Goal: Task Accomplishment & Management: Use online tool/utility

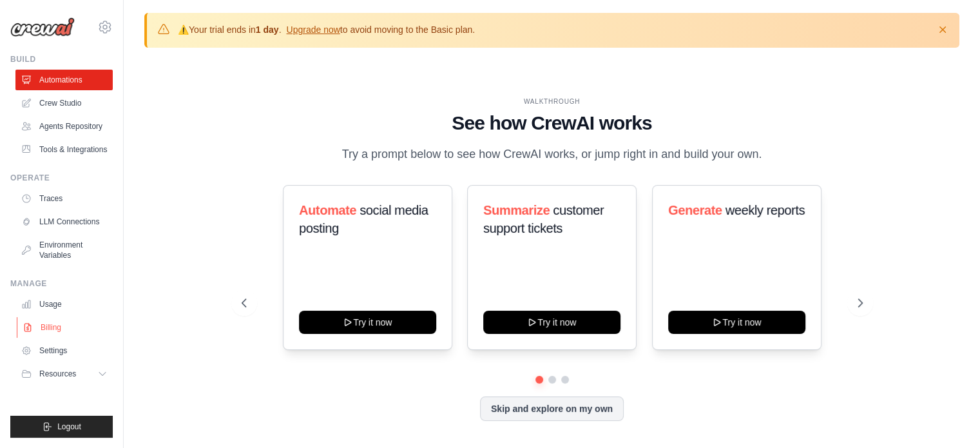
click at [38, 332] on link "Billing" at bounding box center [65, 327] width 97 height 21
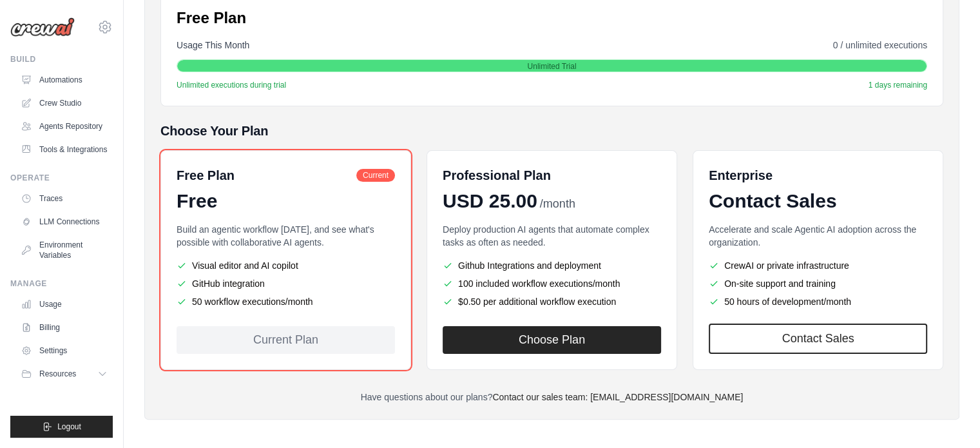
scroll to position [226, 0]
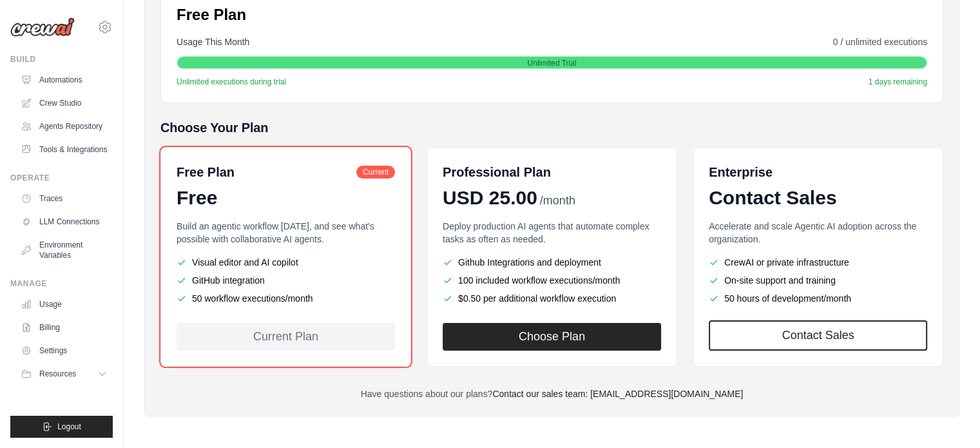
click at [309, 343] on div "Current Plan" at bounding box center [286, 337] width 218 height 28
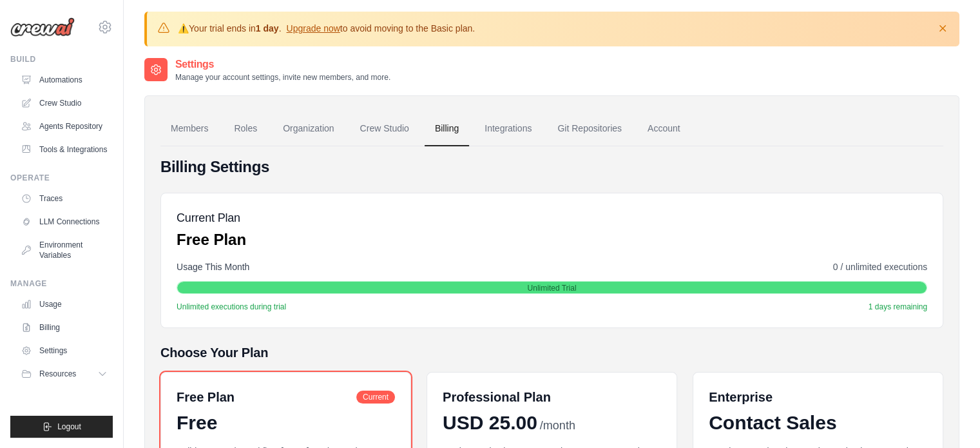
scroll to position [0, 0]
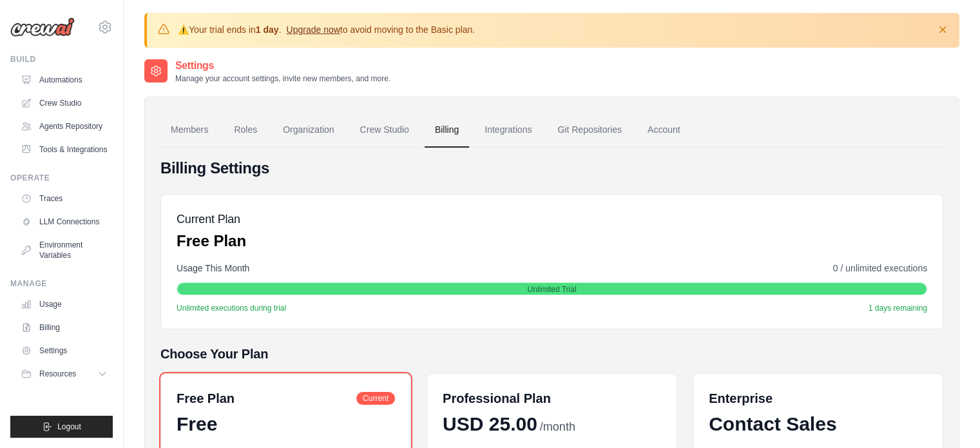
click at [340, 29] on link "Upgrade now" at bounding box center [312, 29] width 53 height 10
click at [38, 75] on link "Automations" at bounding box center [65, 80] width 97 height 21
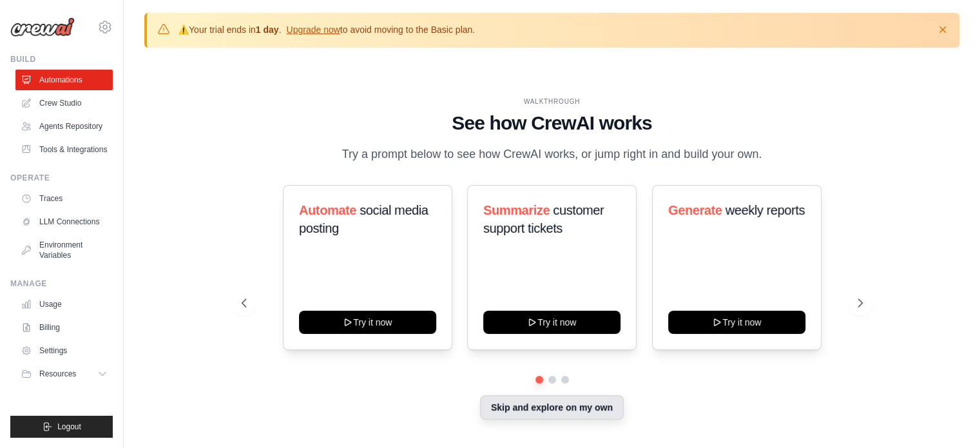
click at [568, 406] on button "Skip and explore on my own" at bounding box center [552, 407] width 144 height 24
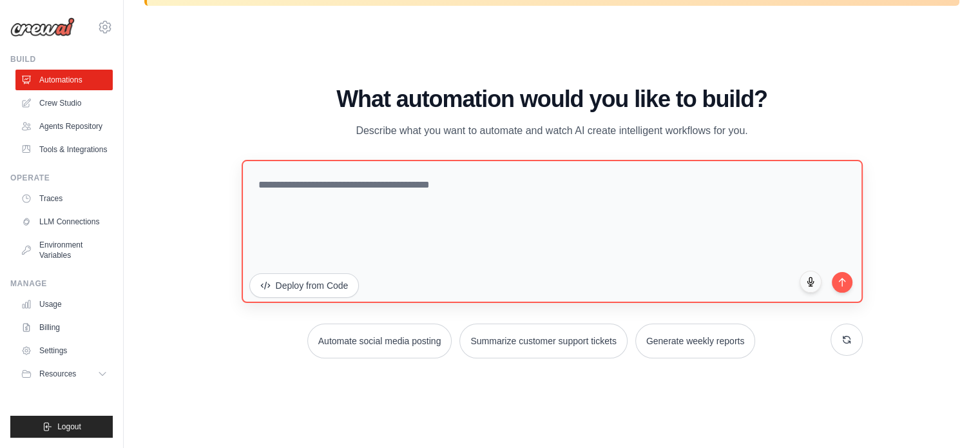
scroll to position [44, 0]
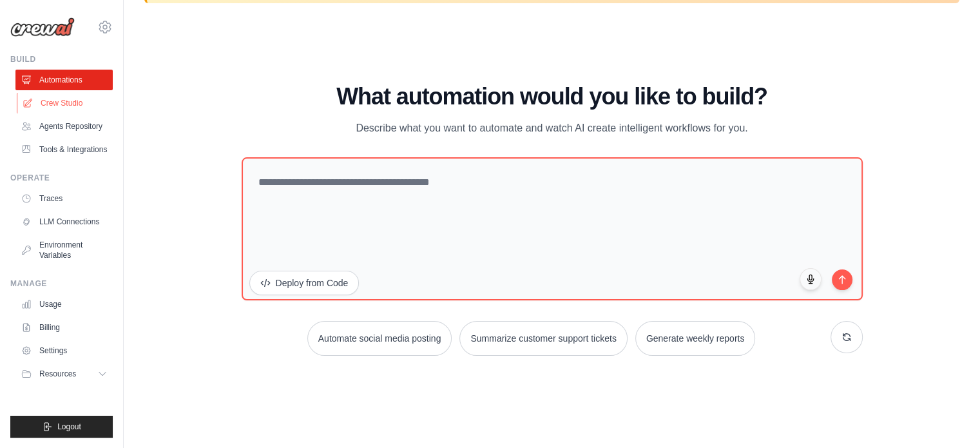
click at [34, 108] on link "Crew Studio" at bounding box center [65, 103] width 97 height 21
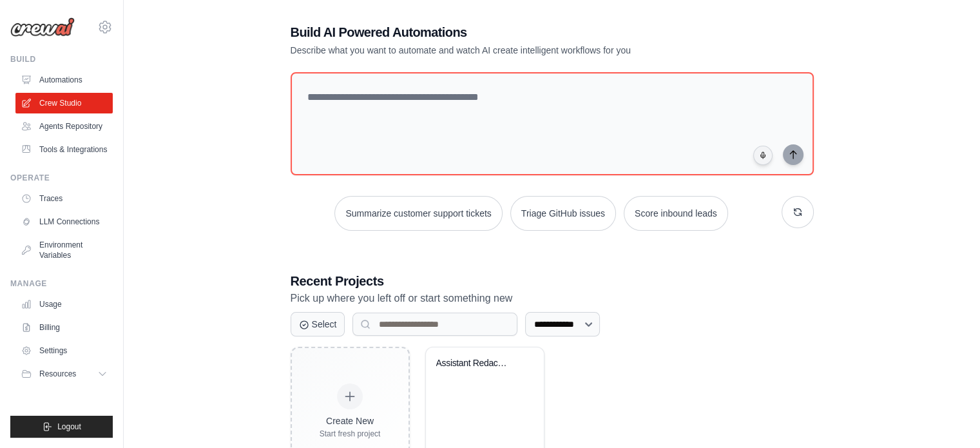
scroll to position [116, 0]
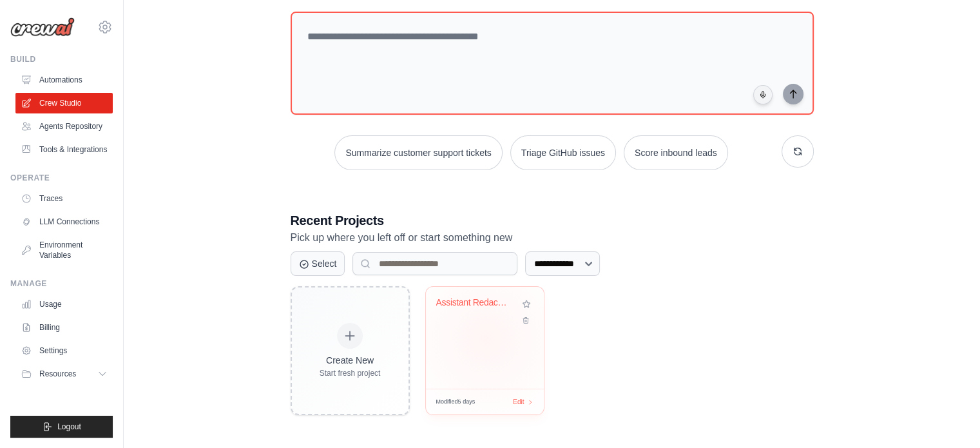
click at [486, 338] on div "Assistant Redaction Fiches Produit ..." at bounding box center [485, 338] width 118 height 102
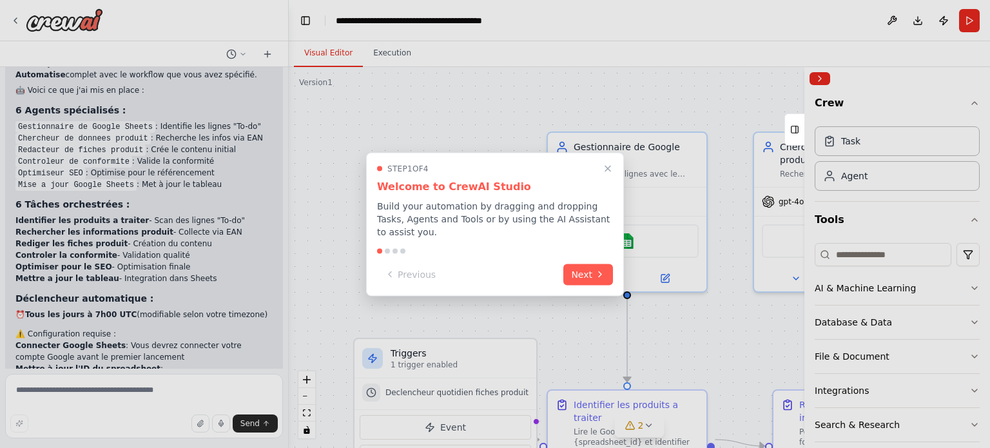
scroll to position [1189, 0]
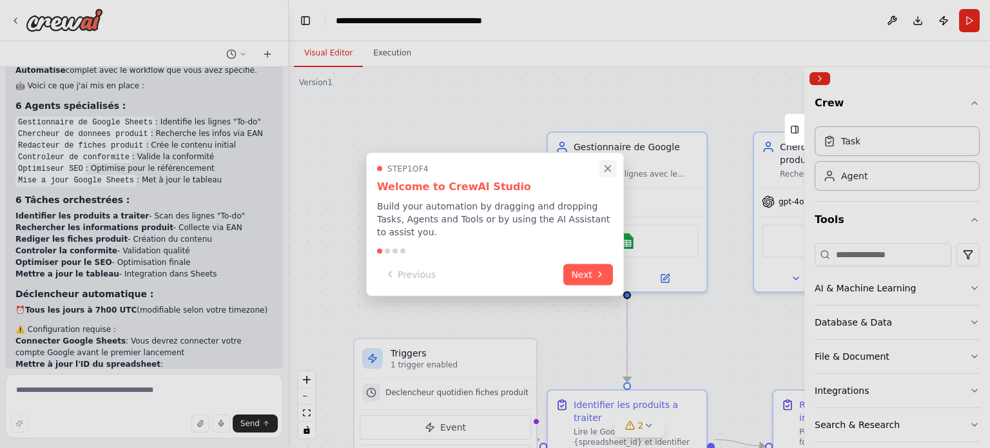
click at [602, 174] on icon "Close walkthrough" at bounding box center [608, 168] width 12 height 12
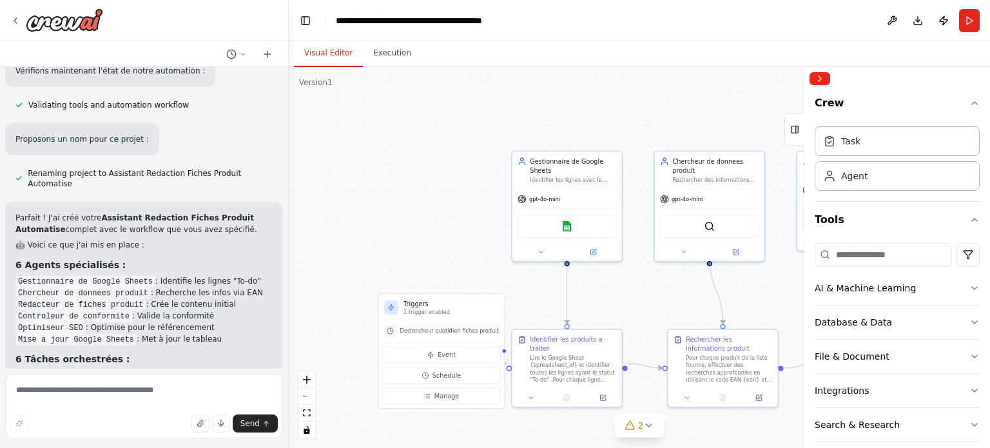
scroll to position [845, 0]
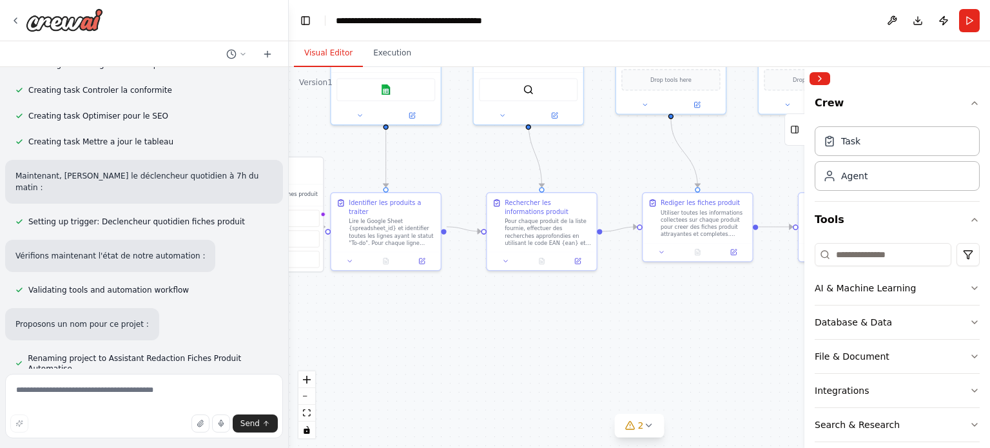
drag, startPoint x: 631, startPoint y: 301, endPoint x: 450, endPoint y: 164, distance: 227.2
click at [450, 164] on div ".deletable-edge-delete-btn { width: 20px; height: 20px; border: 0px solid #ffff…" at bounding box center [639, 257] width 701 height 381
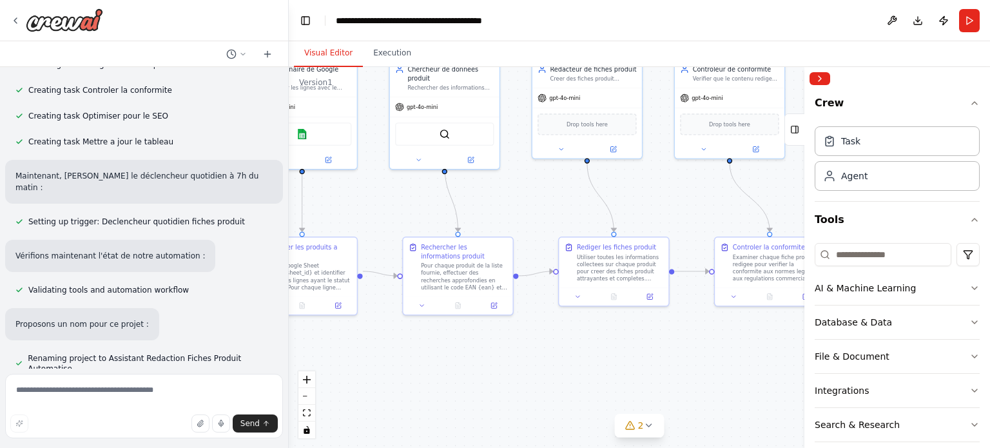
drag, startPoint x: 577, startPoint y: 305, endPoint x: 494, endPoint y: 350, distance: 94.6
click at [494, 350] on div ".deletable-edge-delete-btn { width: 20px; height: 20px; border: 0px solid #ffff…" at bounding box center [639, 257] width 701 height 381
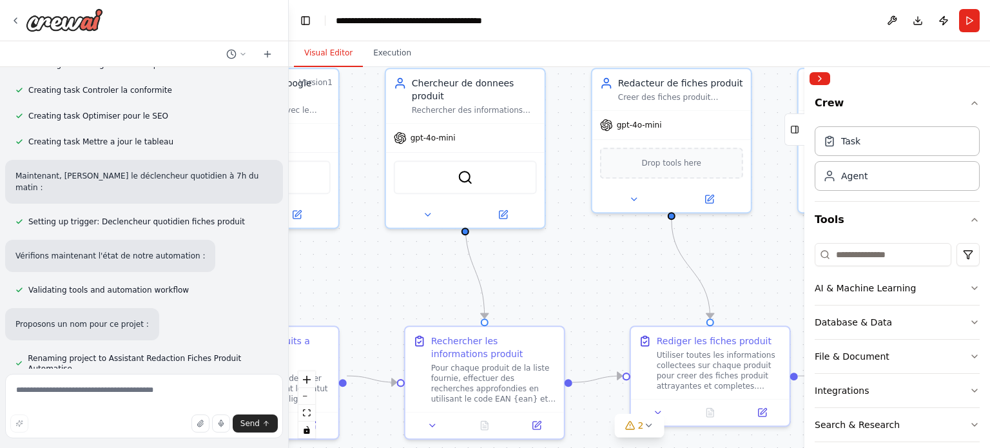
drag, startPoint x: 632, startPoint y: 232, endPoint x: 735, endPoint y: 280, distance: 113.9
click at [735, 280] on div ".deletable-edge-delete-btn { width: 20px; height: 20px; border: 0px solid #ffff…" at bounding box center [639, 257] width 701 height 381
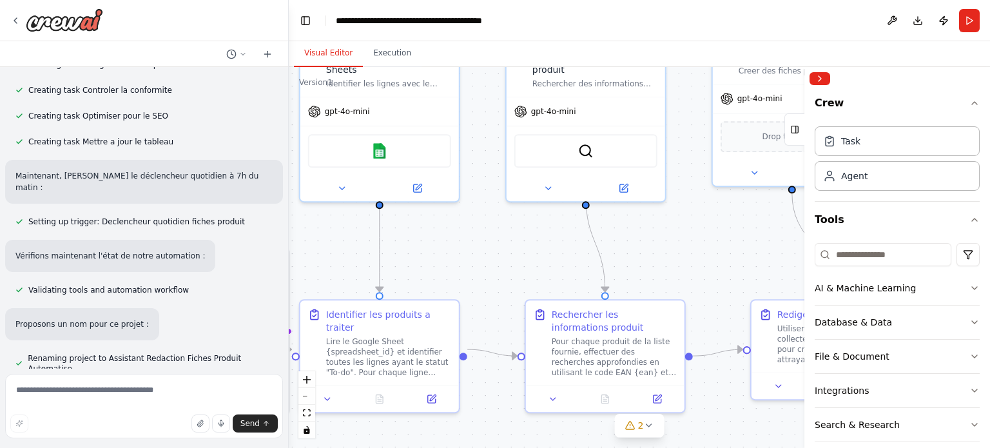
drag, startPoint x: 553, startPoint y: 281, endPoint x: 684, endPoint y: 255, distance: 133.4
click at [684, 255] on div ".deletable-edge-delete-btn { width: 20px; height: 20px; border: 0px solid #ffff…" at bounding box center [639, 257] width 701 height 381
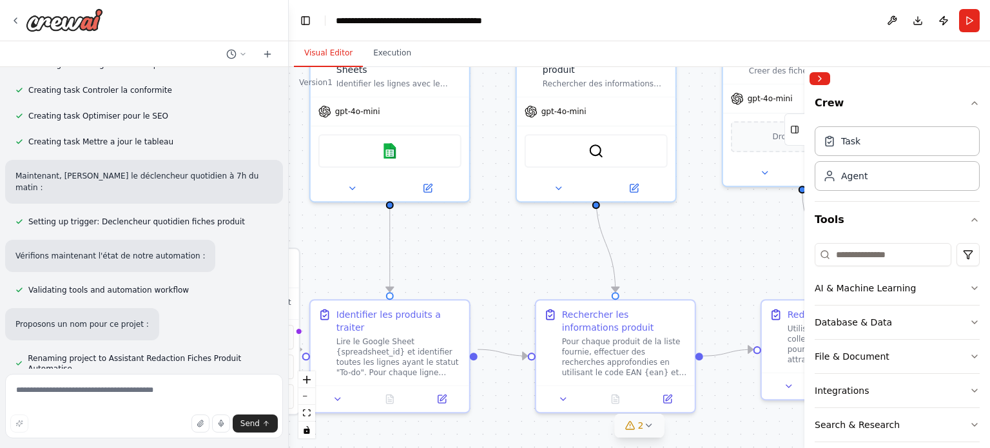
click at [648, 431] on button "2" at bounding box center [640, 426] width 50 height 24
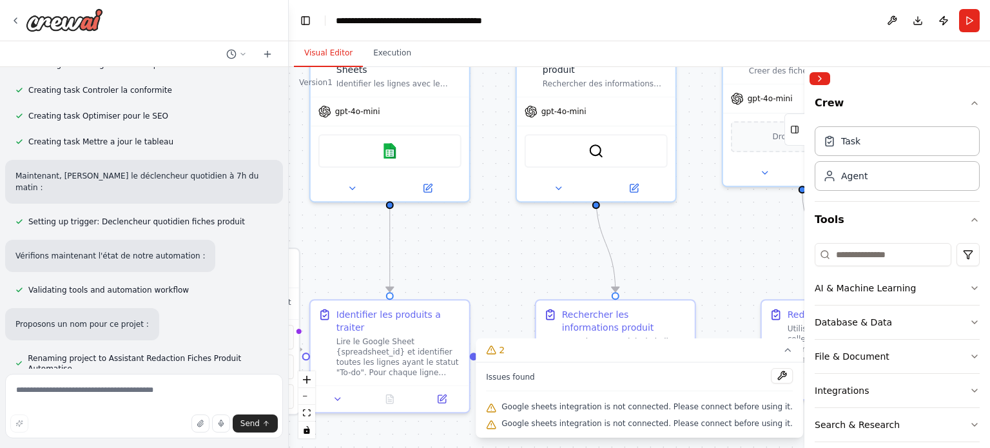
click at [389, 435] on div ".deletable-edge-delete-btn { width: 20px; height: 20px; border: 0px solid #ffff…" at bounding box center [639, 257] width 701 height 381
click at [782, 352] on icon at bounding box center [787, 350] width 10 height 10
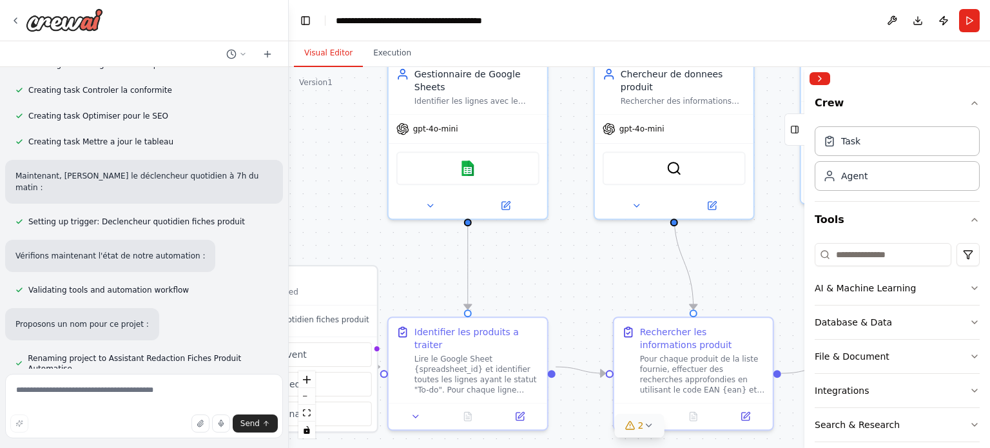
drag, startPoint x: 534, startPoint y: 229, endPoint x: 655, endPoint y: 253, distance: 123.5
click at [655, 253] on div ".deletable-edge-delete-btn { width: 20px; height: 20px; border: 0px solid #ffff…" at bounding box center [639, 257] width 701 height 381
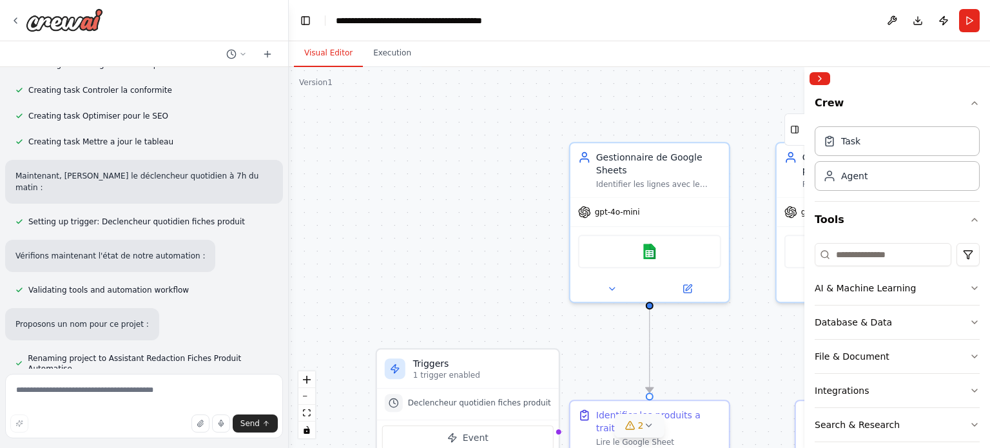
drag, startPoint x: 360, startPoint y: 204, endPoint x: 487, endPoint y: 271, distance: 143.5
click at [450, 293] on div ".deletable-edge-delete-btn { width: 20px; height: 20px; border: 0px solid #ffff…" at bounding box center [639, 257] width 701 height 381
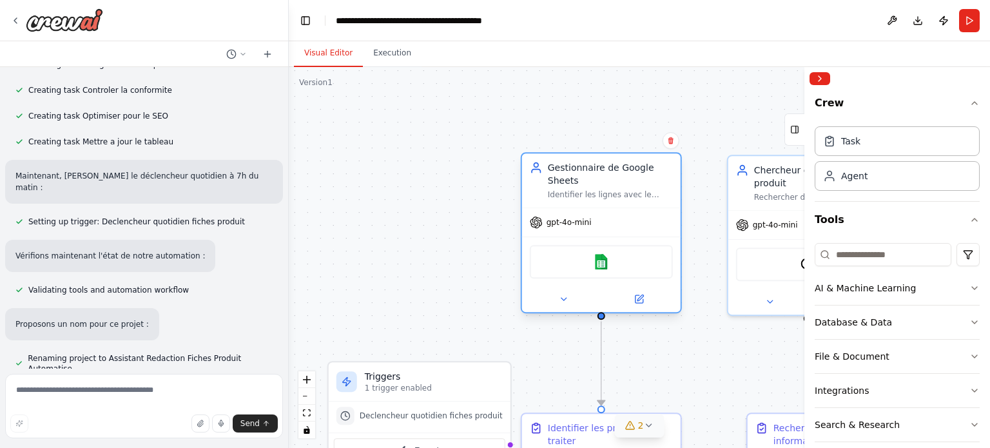
click at [562, 229] on div "gpt-4o-mini" at bounding box center [601, 222] width 159 height 28
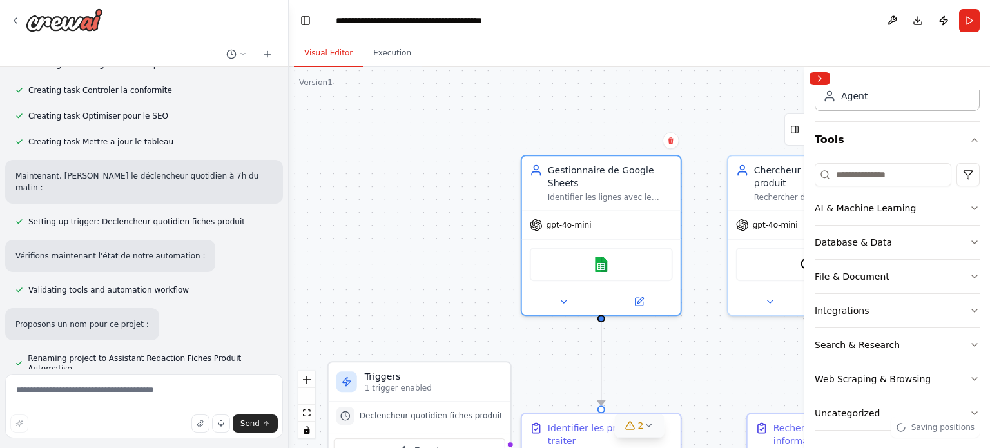
scroll to position [81, 0]
click at [950, 204] on button "AI & Machine Learning" at bounding box center [896, 207] width 165 height 34
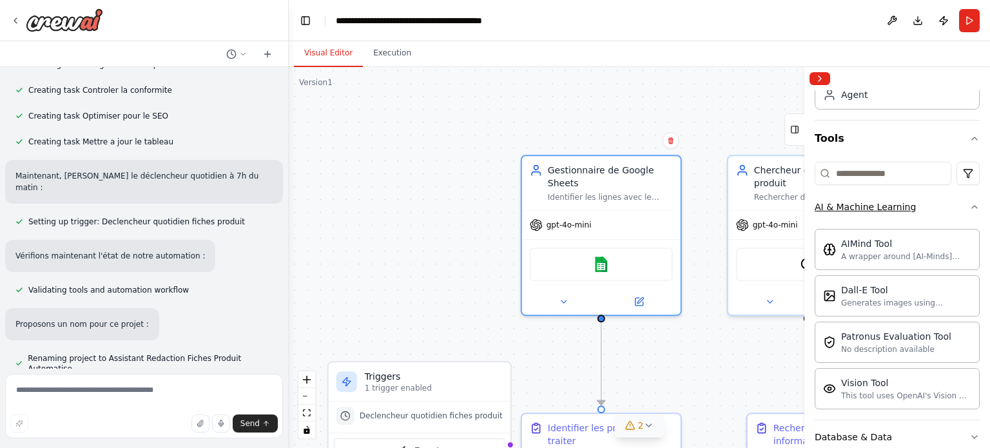
click at [950, 204] on button "AI & Machine Learning" at bounding box center [896, 207] width 165 height 34
